Goal: Information Seeking & Learning: Learn about a topic

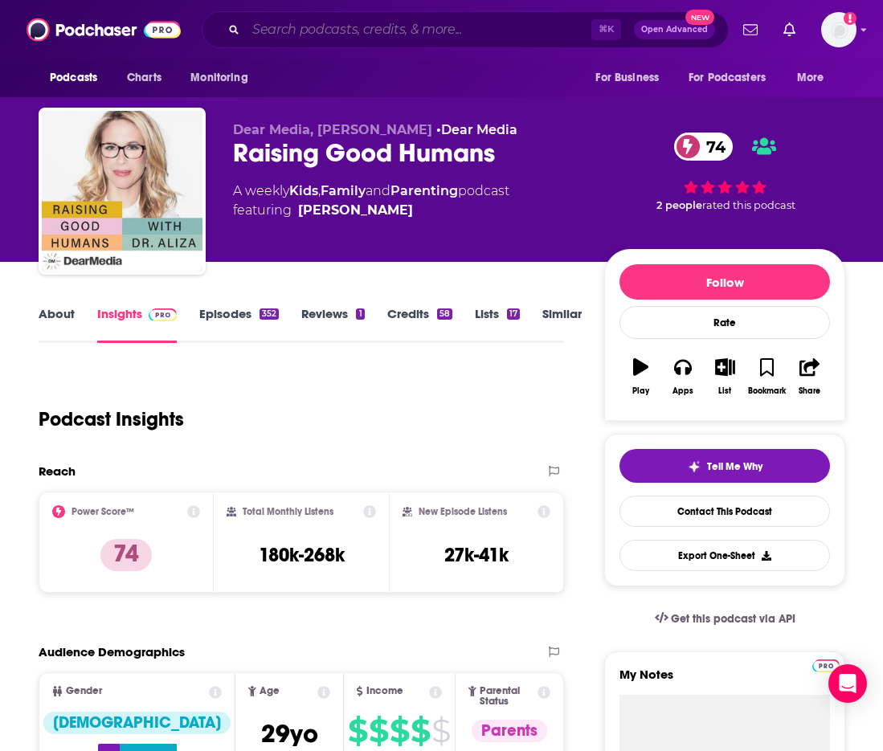
click at [337, 31] on input "Search podcasts, credits, & more..." at bounding box center [418, 30] width 345 height 26
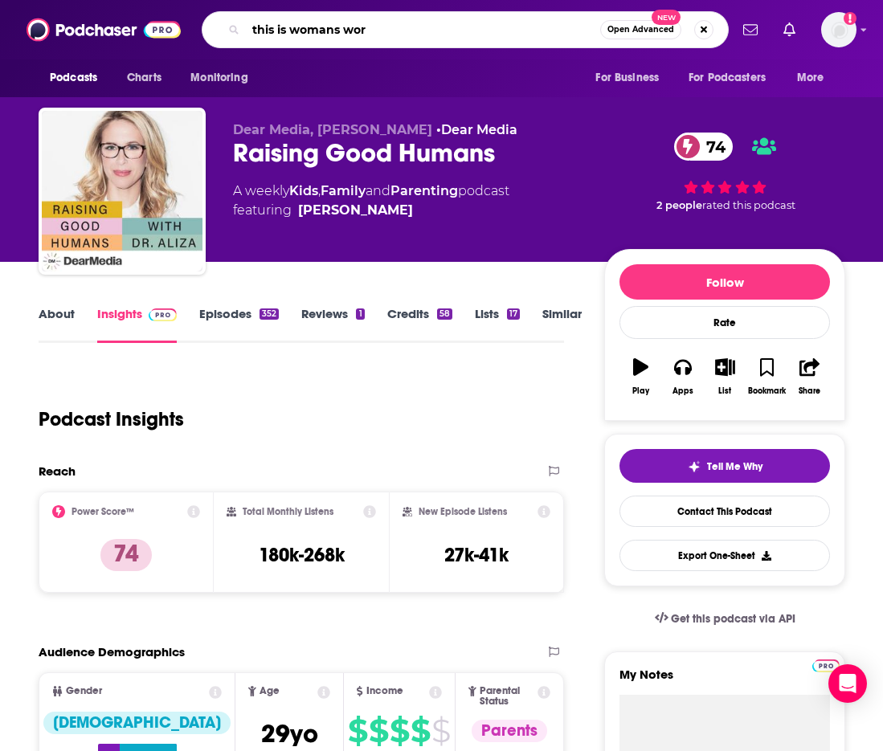
type input "this is womans work"
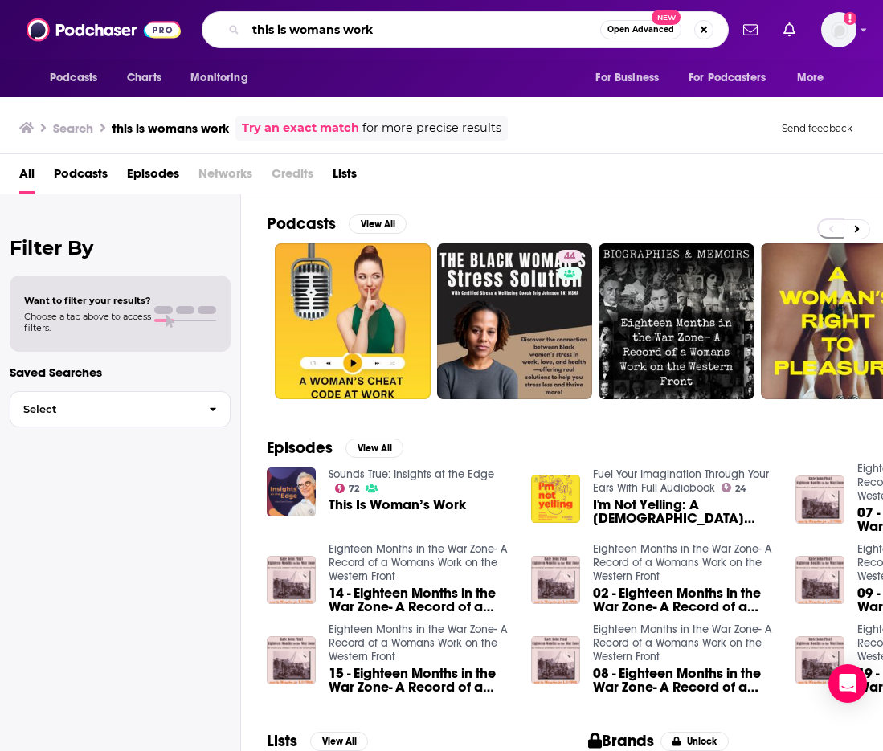
drag, startPoint x: 340, startPoint y: 28, endPoint x: 348, endPoint y: 27, distance: 8.1
click at [341, 28] on input "this is womans work" at bounding box center [423, 30] width 354 height 26
type input "this is womans' work"
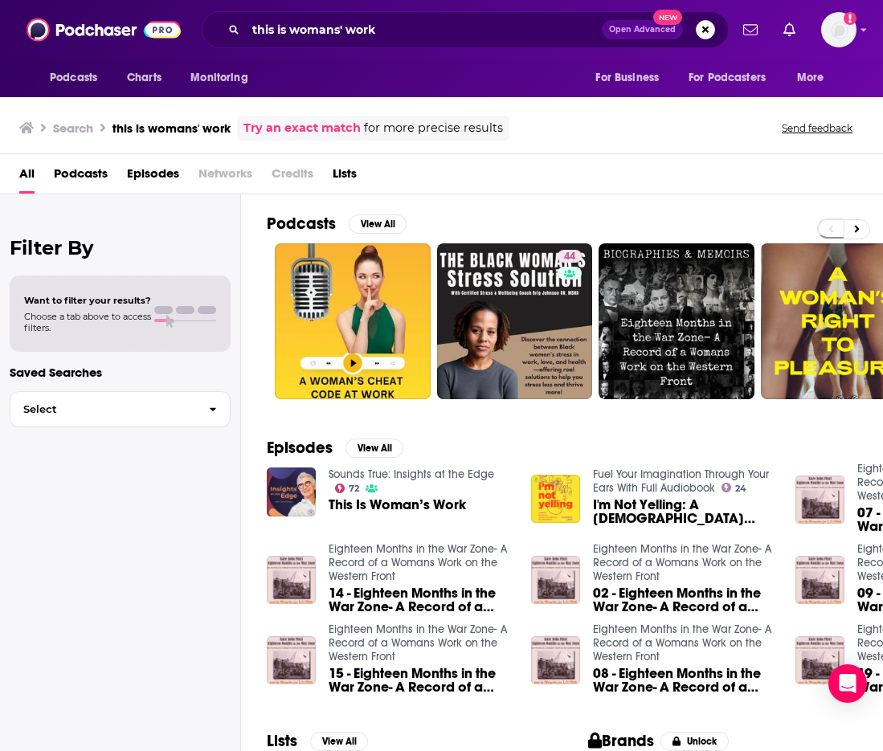
click at [410, 508] on span "This Is Woman’s Work" at bounding box center [396, 505] width 137 height 14
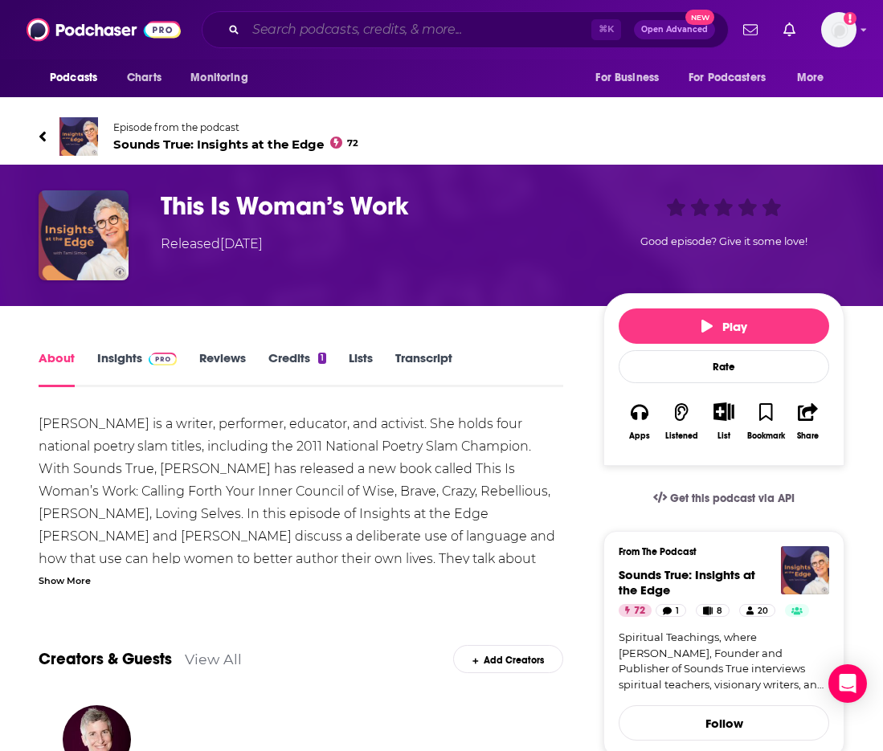
click at [318, 32] on input "Search podcasts, credits, & more..." at bounding box center [418, 30] width 345 height 26
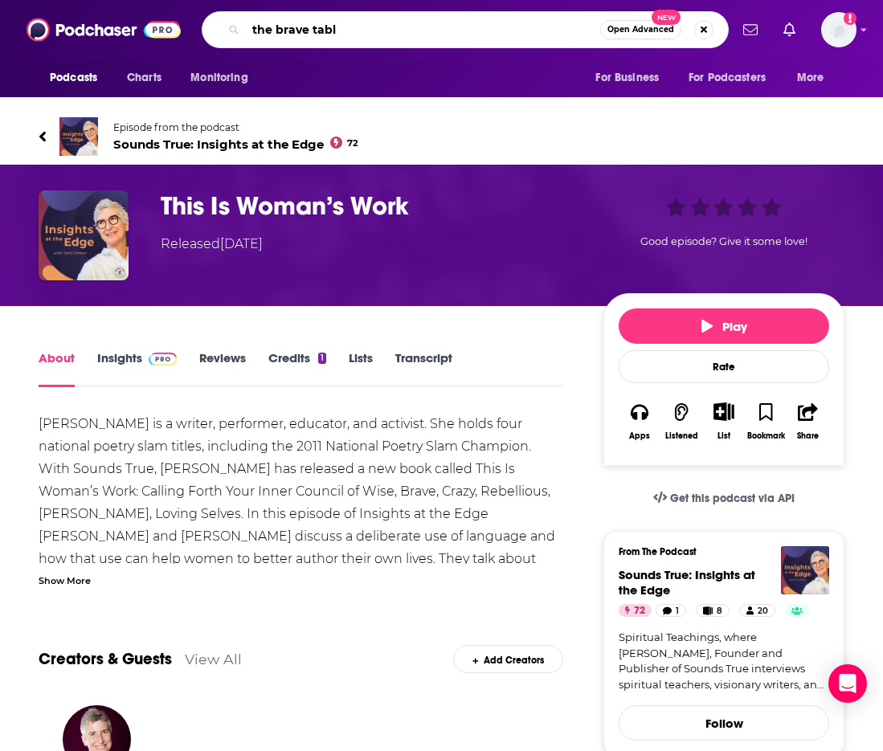
type input "the brave table"
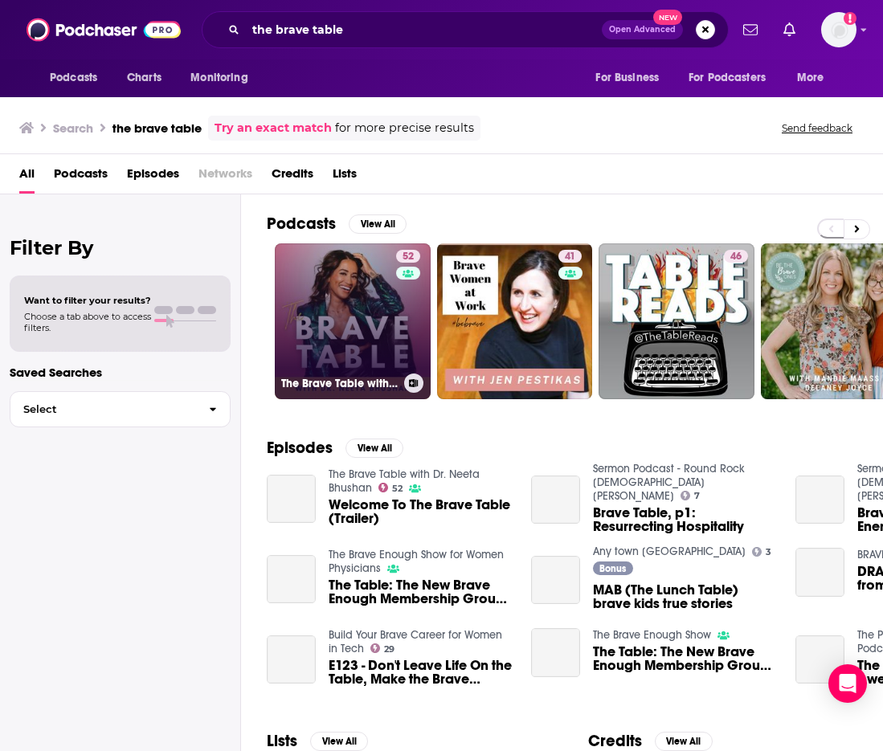
click at [369, 315] on link "52 The Brave Table with [PERSON_NAME]" at bounding box center [353, 321] width 156 height 156
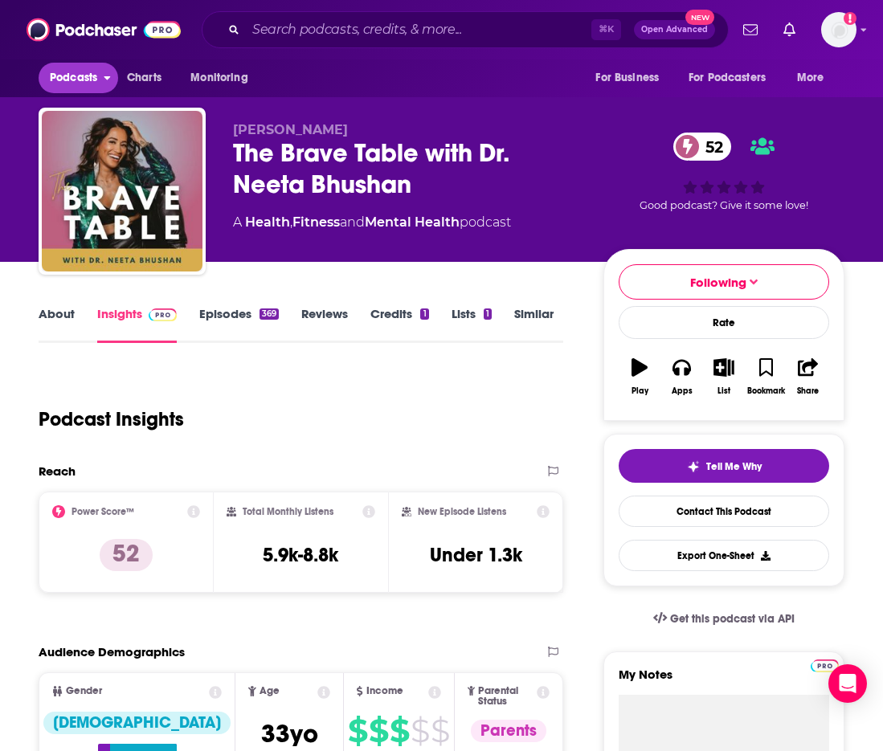
click at [110, 75] on icon "open menu" at bounding box center [107, 75] width 7 height 11
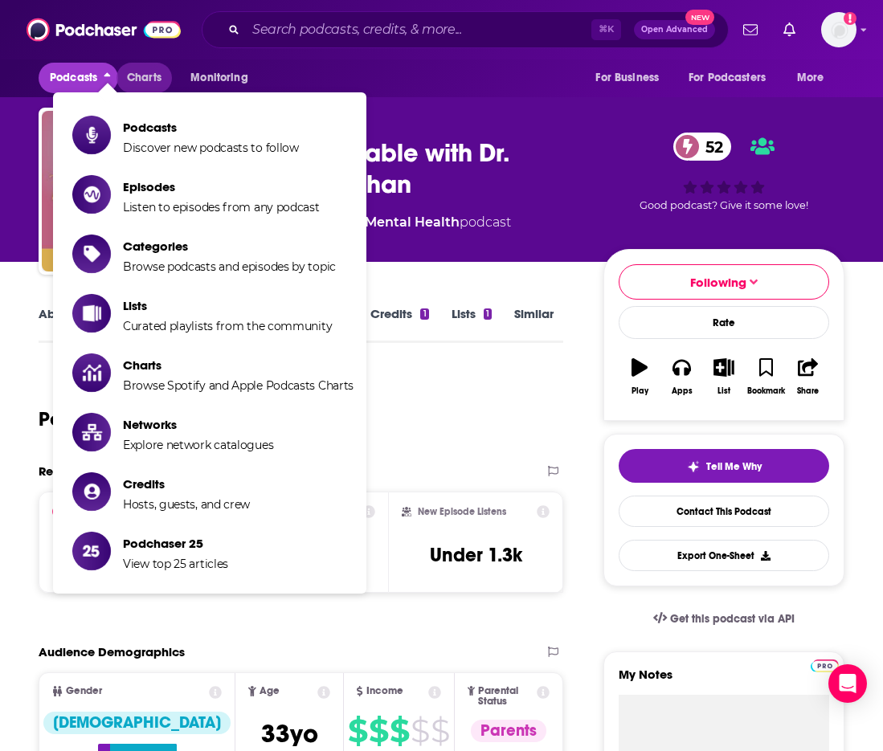
click at [153, 71] on span "Charts" at bounding box center [144, 78] width 35 height 22
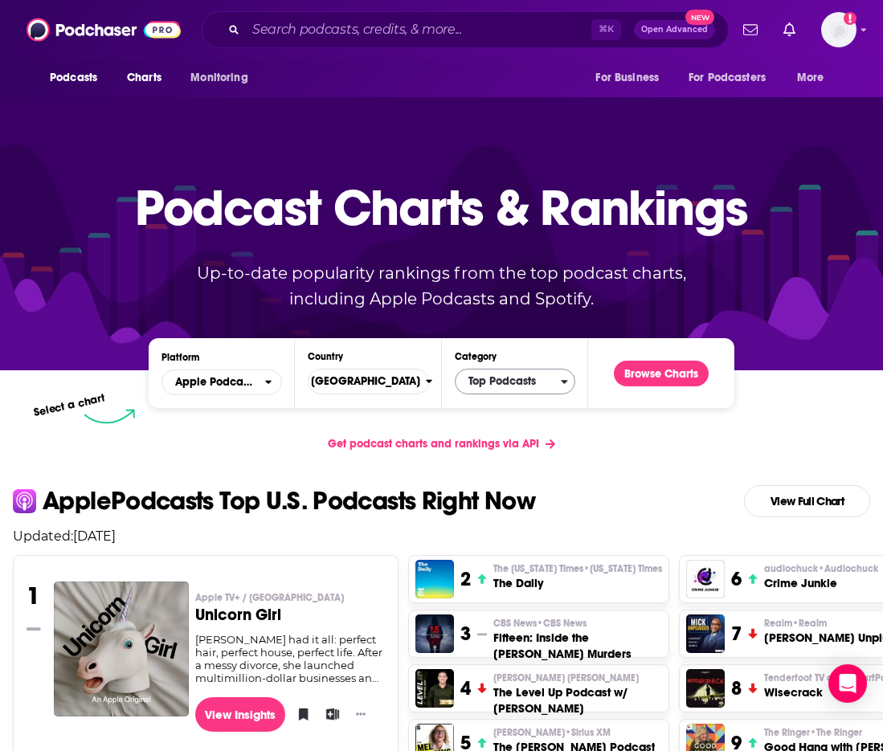
click at [486, 385] on span "Top Podcasts" at bounding box center [507, 381] width 105 height 27
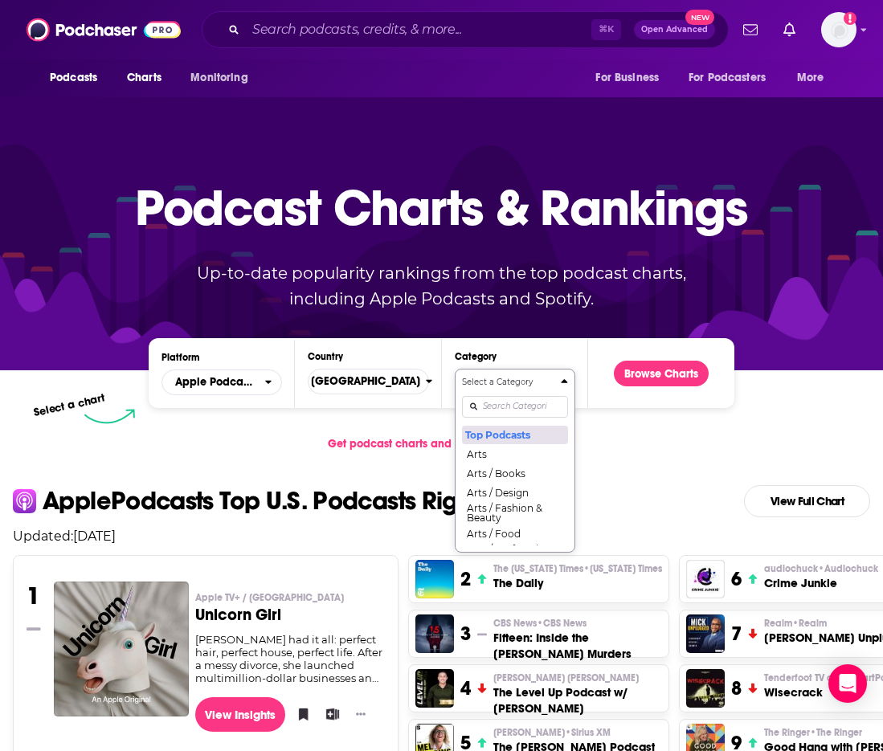
click at [489, 407] on div "Select a Category Top Podcasts Arts Arts / Books Arts / Design Arts / Fashion &…" at bounding box center [515, 460] width 106 height 169
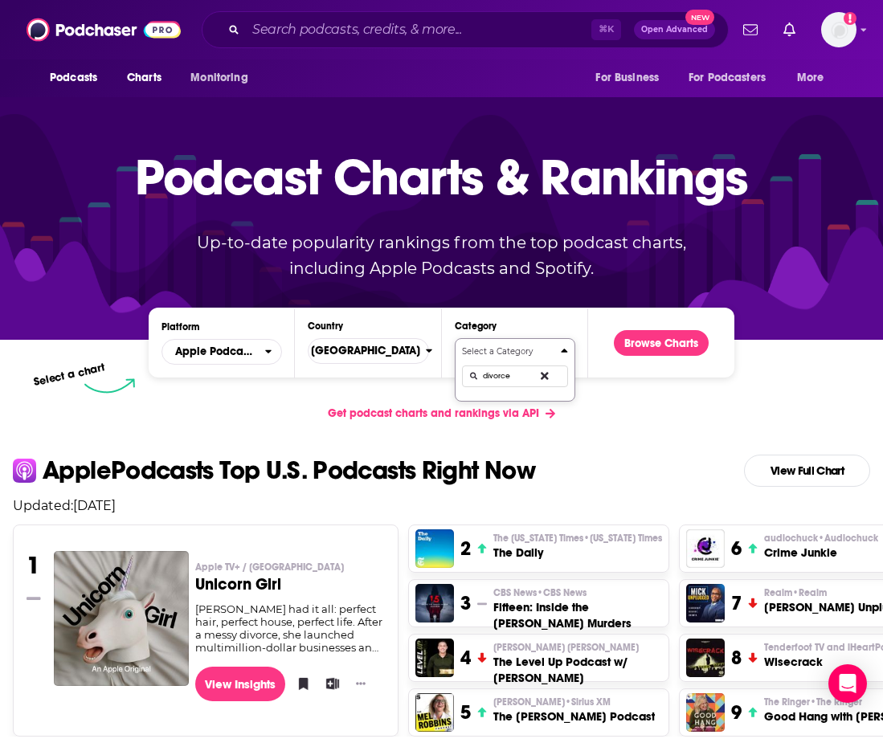
type input "divorce"
click at [692, 340] on button "Browse Charts" at bounding box center [661, 343] width 95 height 26
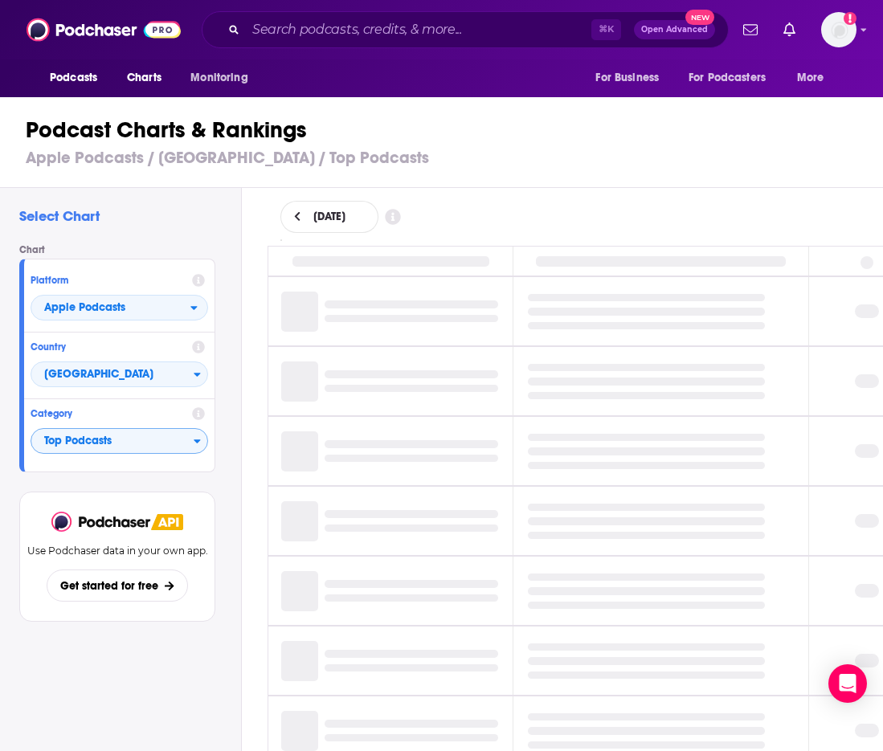
click at [186, 435] on span "Top Podcasts" at bounding box center [112, 441] width 162 height 27
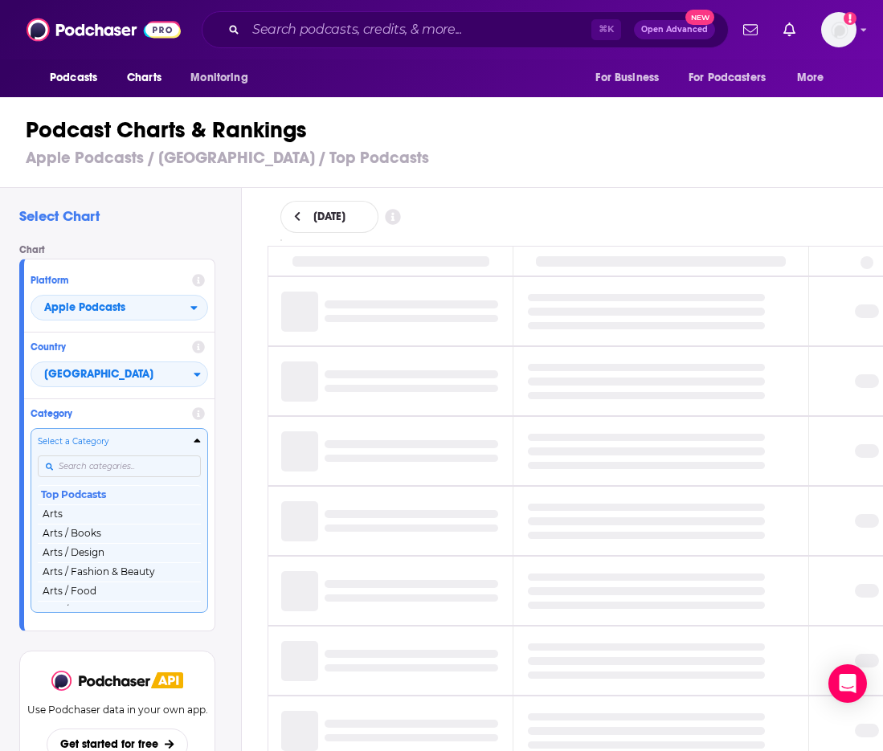
click at [100, 467] on input "Categories" at bounding box center [119, 466] width 163 height 22
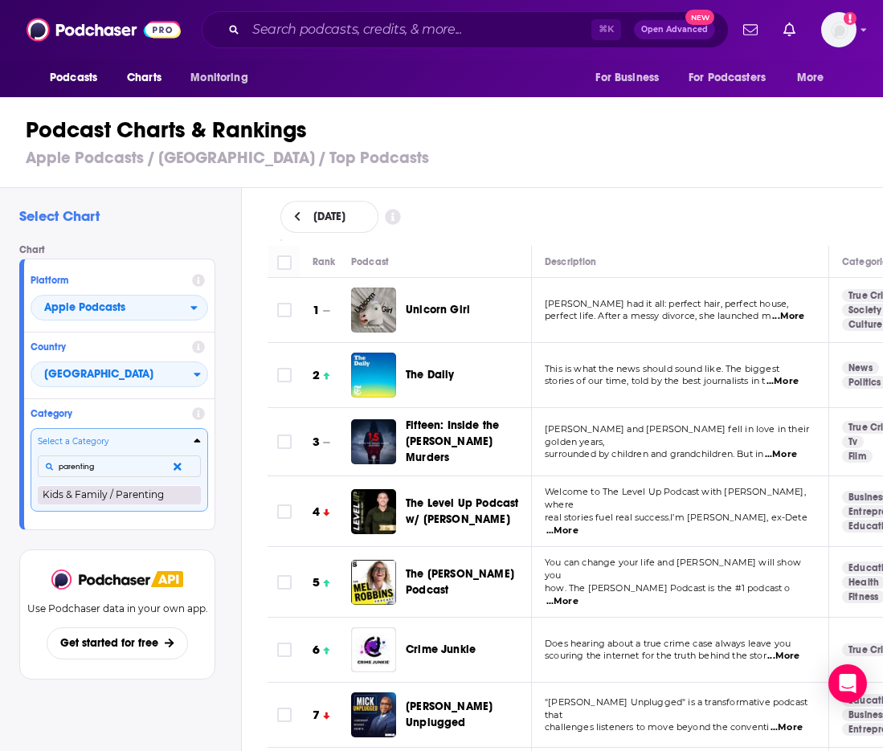
type input "parenting"
click at [92, 503] on button "Kids & Family / Parenting" at bounding box center [119, 494] width 163 height 19
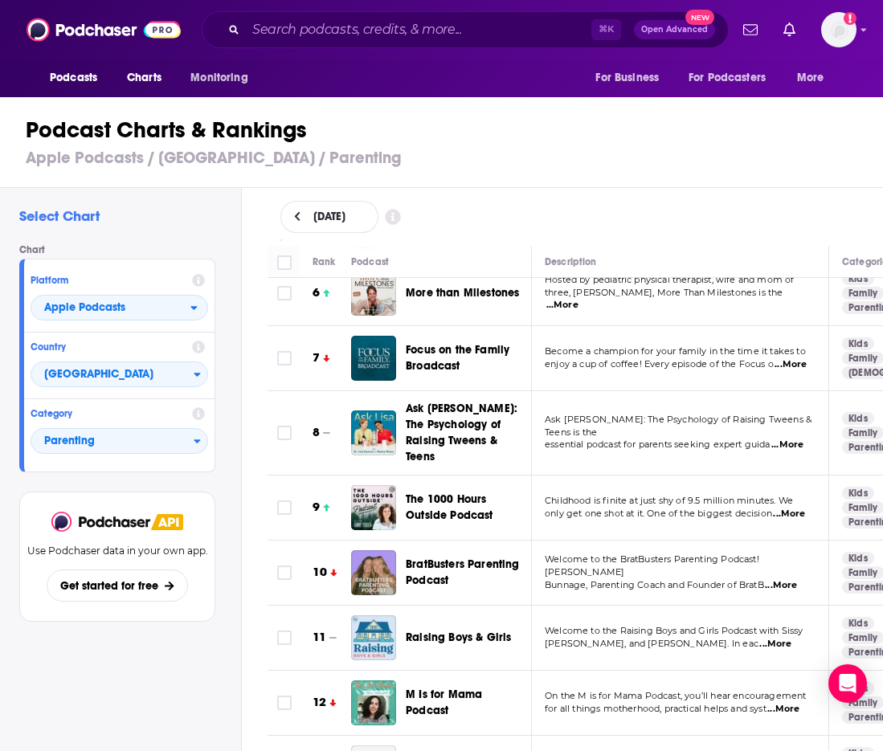
scroll to position [435, 0]
click at [257, 24] on input "Search podcasts, credits, & more..." at bounding box center [418, 30] width 345 height 26
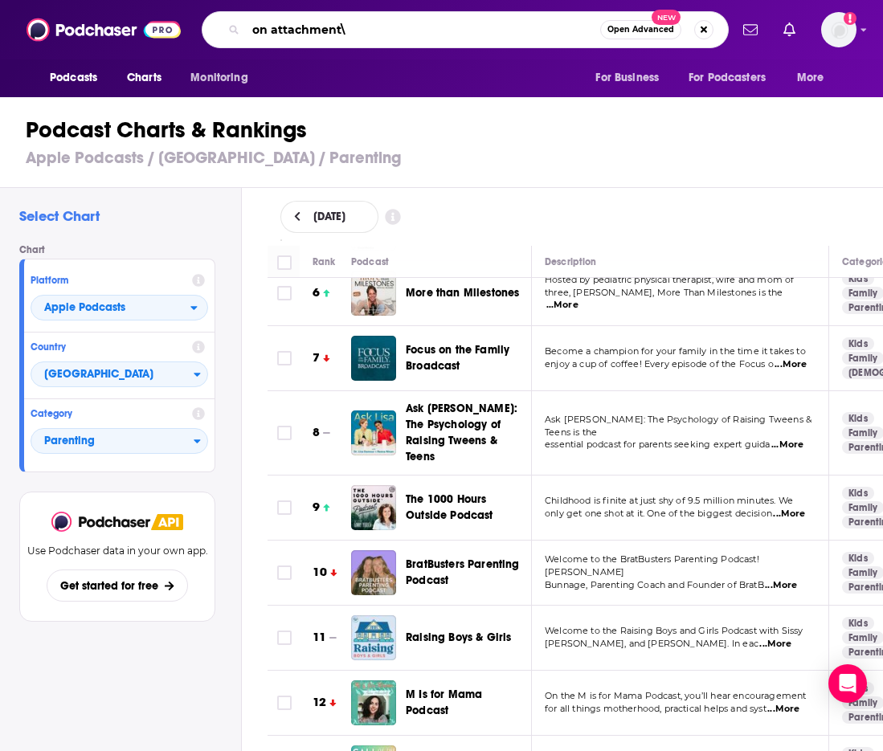
type input "on attachment"
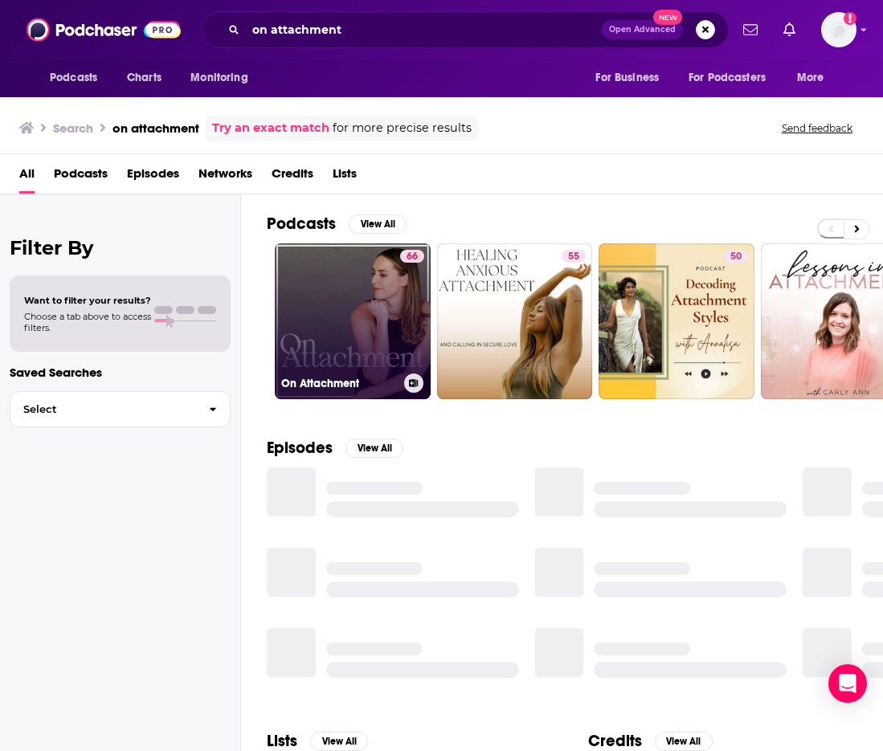
click at [342, 317] on link "66 On Attachment" at bounding box center [353, 321] width 156 height 156
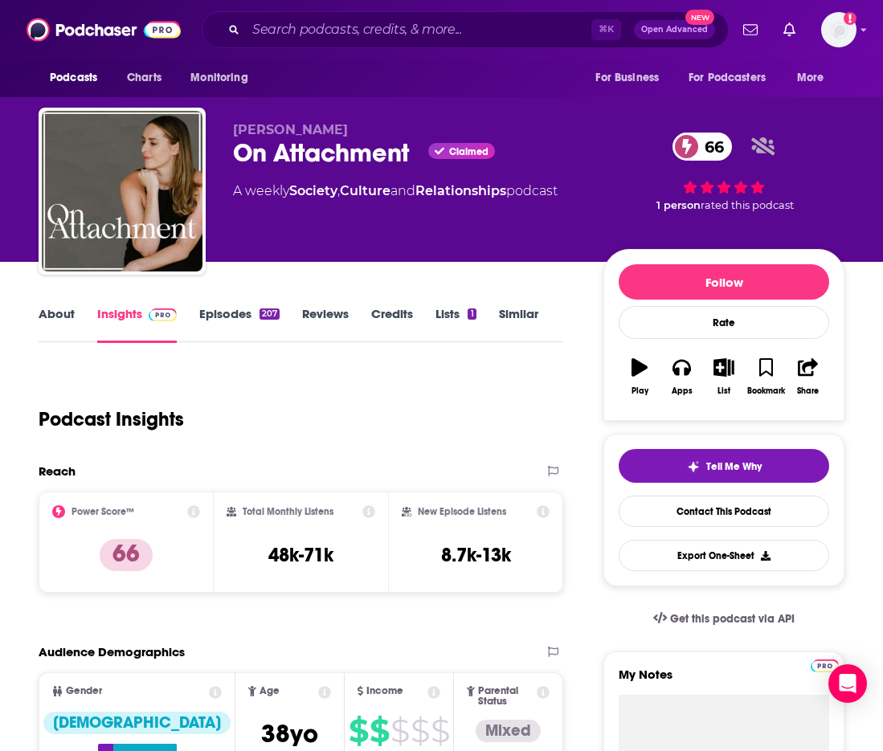
click at [60, 319] on link "About" at bounding box center [57, 324] width 36 height 37
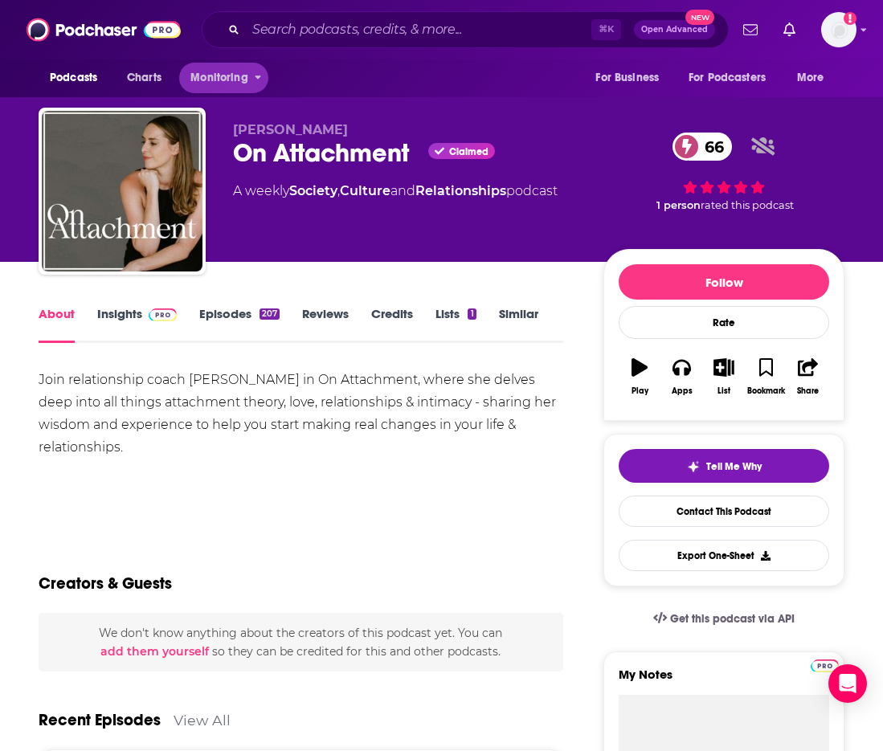
click at [205, 84] on span "Monitoring" at bounding box center [218, 78] width 57 height 22
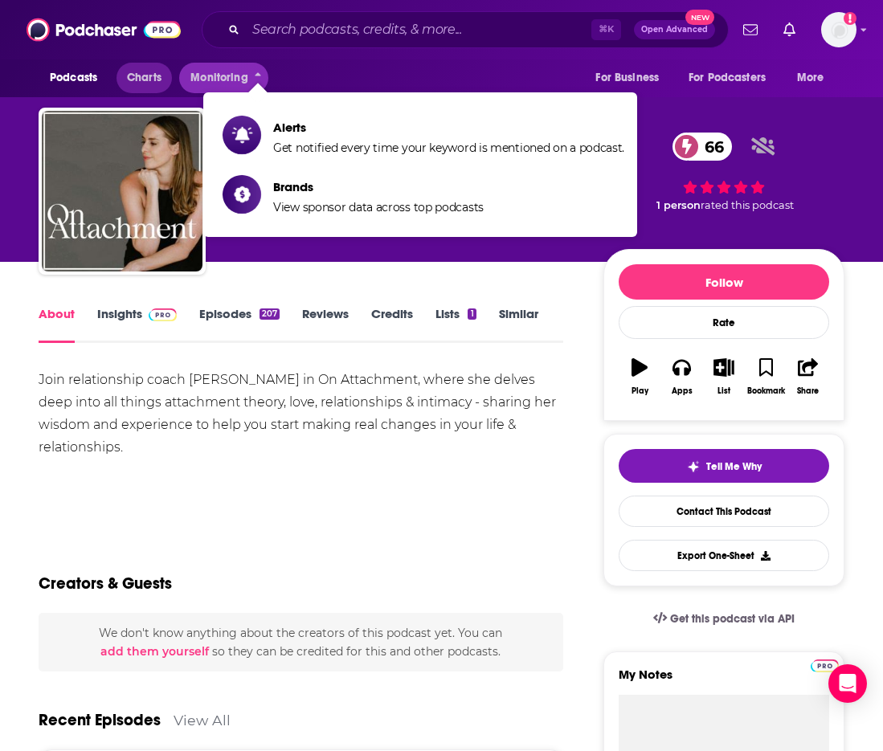
click at [154, 83] on span "Charts" at bounding box center [144, 78] width 35 height 22
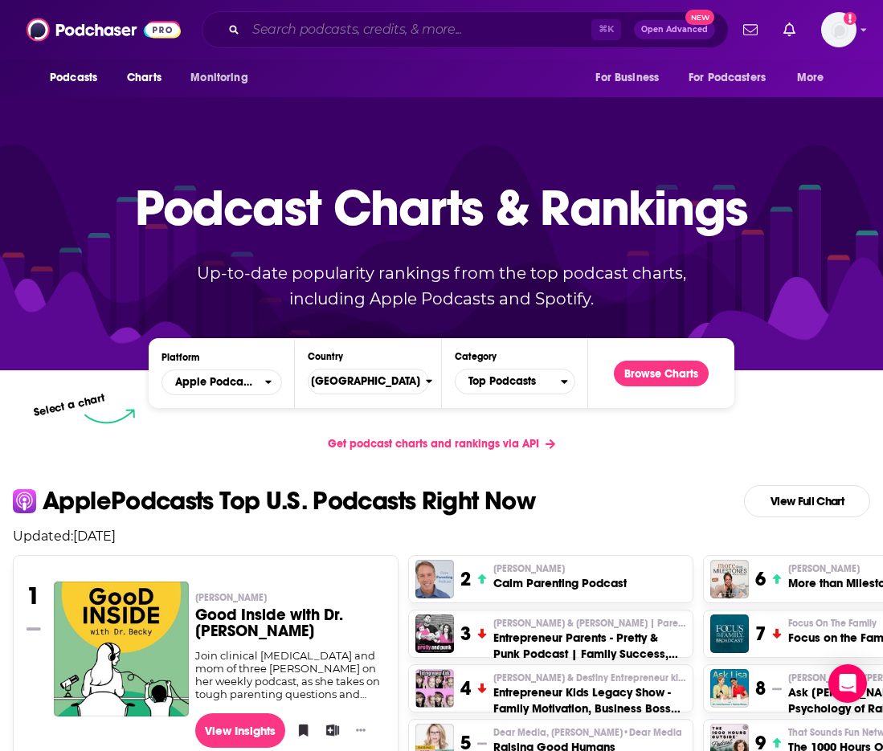
click at [346, 35] on input "Search podcasts, credits, & more..." at bounding box center [418, 30] width 345 height 26
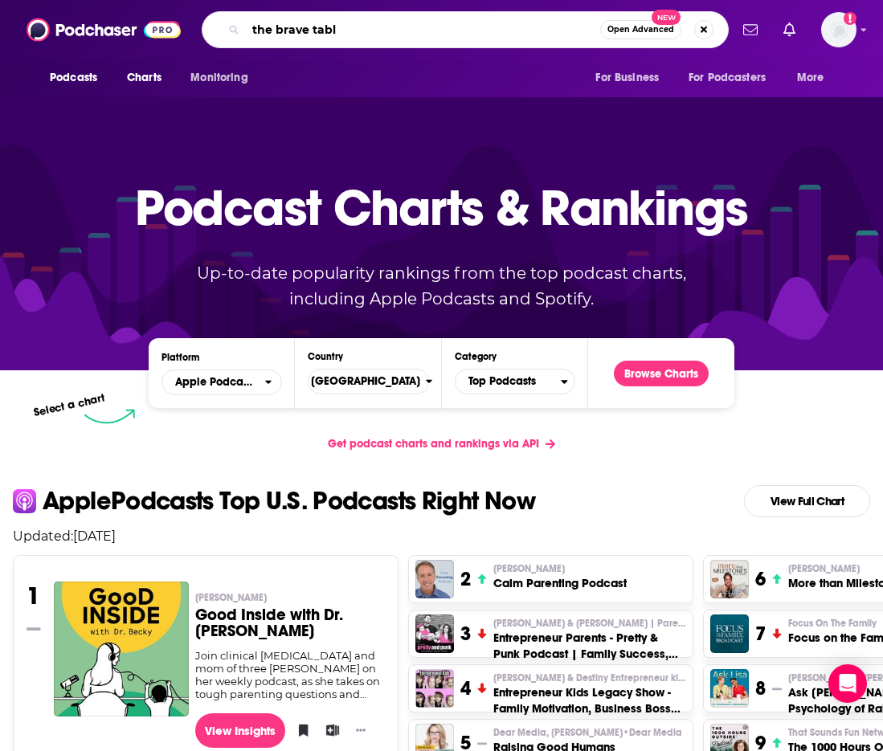
type input "the brave table"
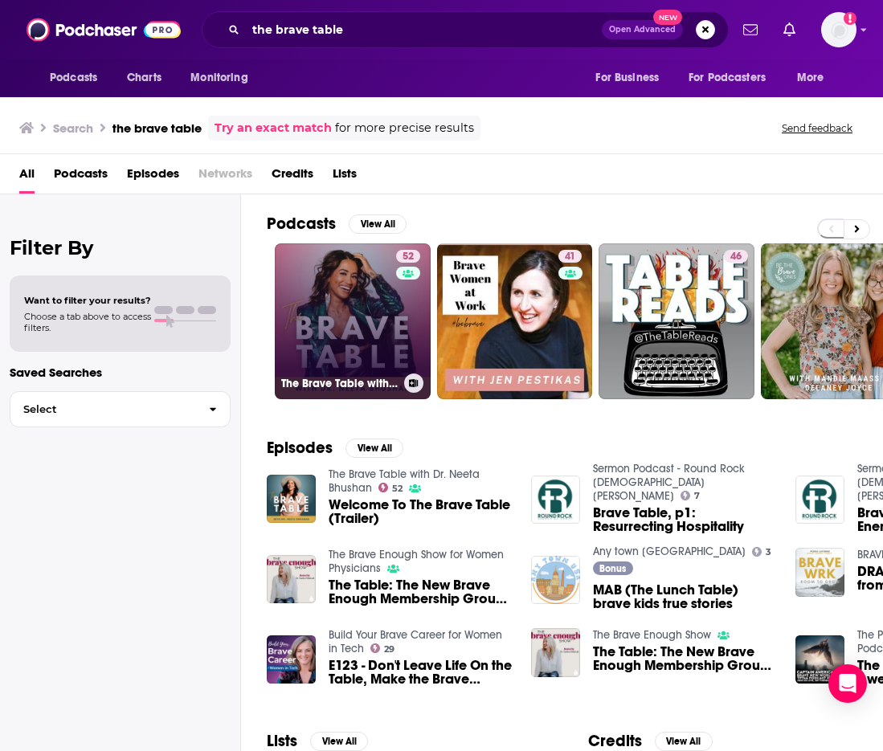
click at [355, 294] on link "52 The Brave Table with [PERSON_NAME]" at bounding box center [353, 321] width 156 height 156
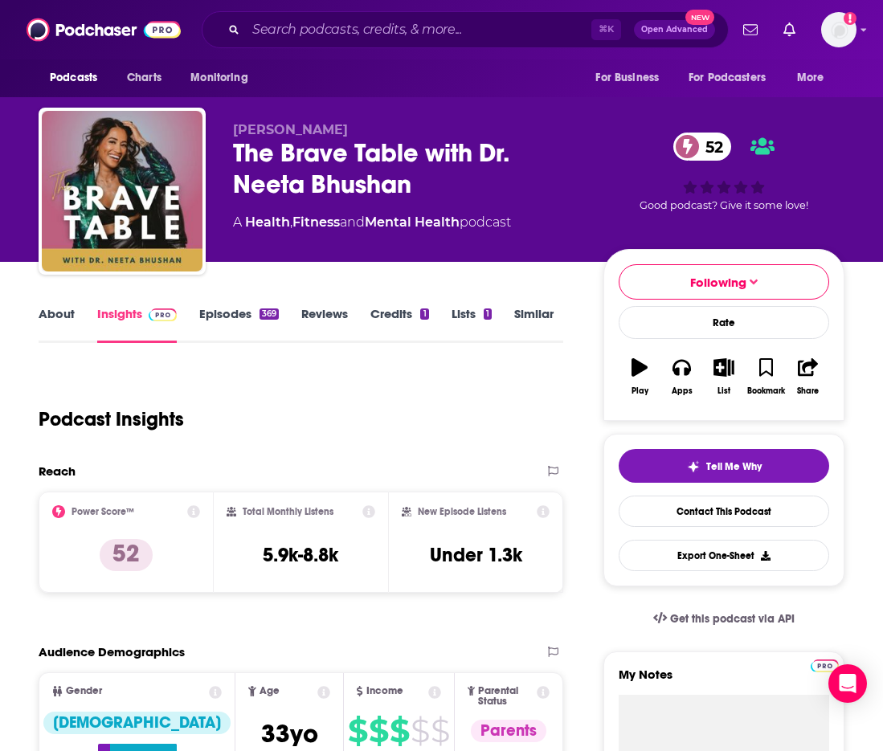
click at [60, 304] on div "About Insights Episodes 369 Reviews Credits 1 Lists 1 Similar" at bounding box center [301, 323] width 524 height 39
click at [63, 311] on link "About" at bounding box center [57, 324] width 36 height 37
